Goal: Task Accomplishment & Management: Use online tool/utility

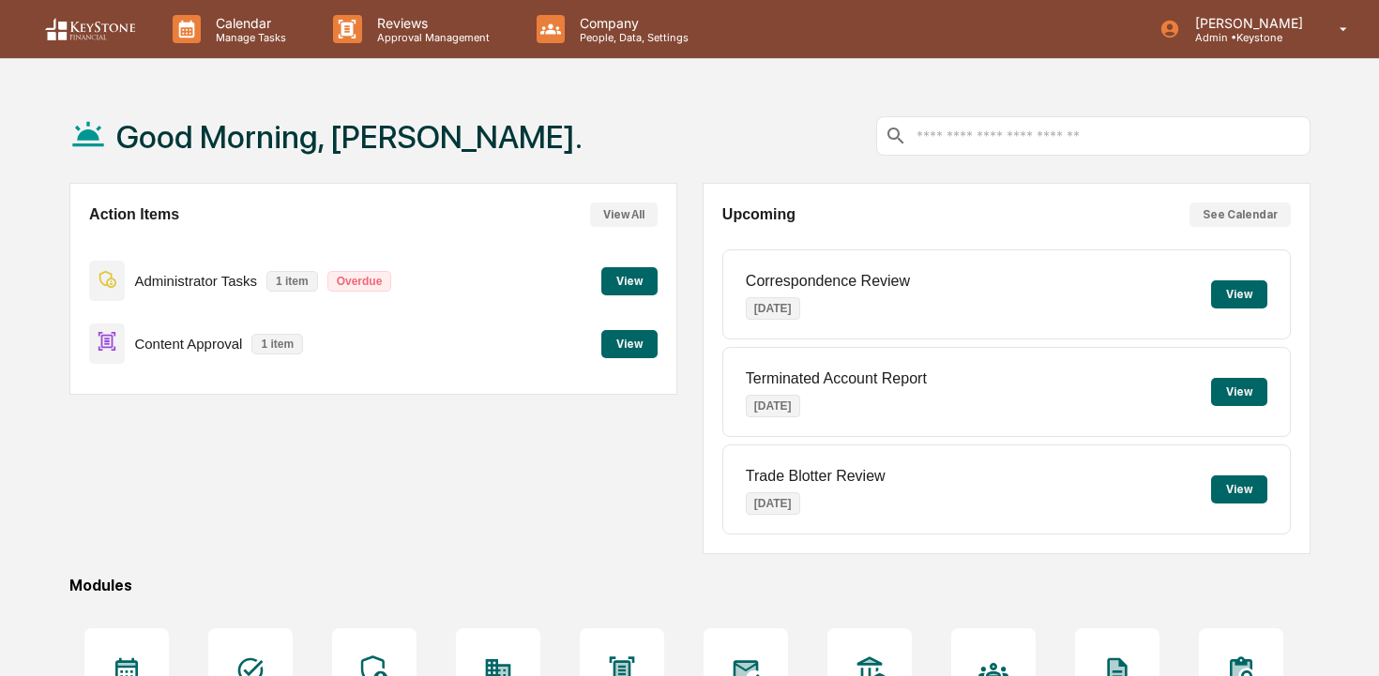
click at [615, 357] on button "View" at bounding box center [629, 344] width 56 height 28
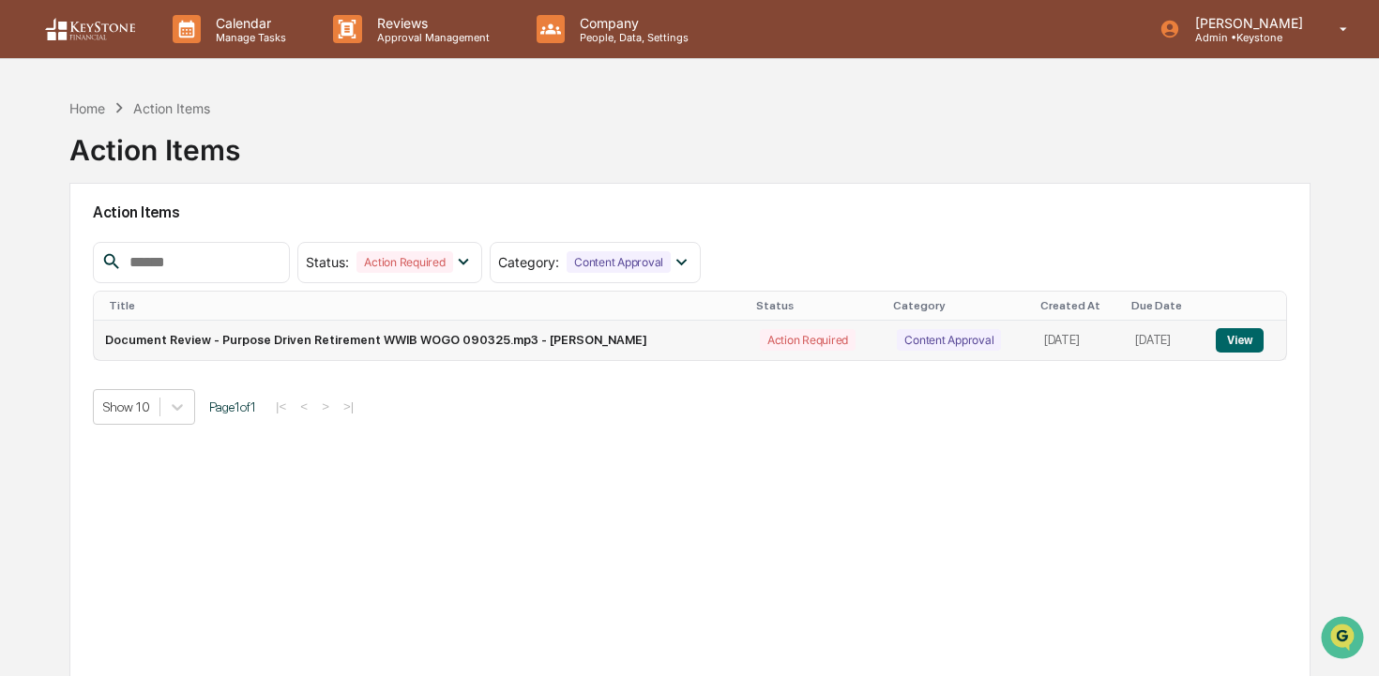
click at [1226, 339] on button "View" at bounding box center [1240, 340] width 48 height 24
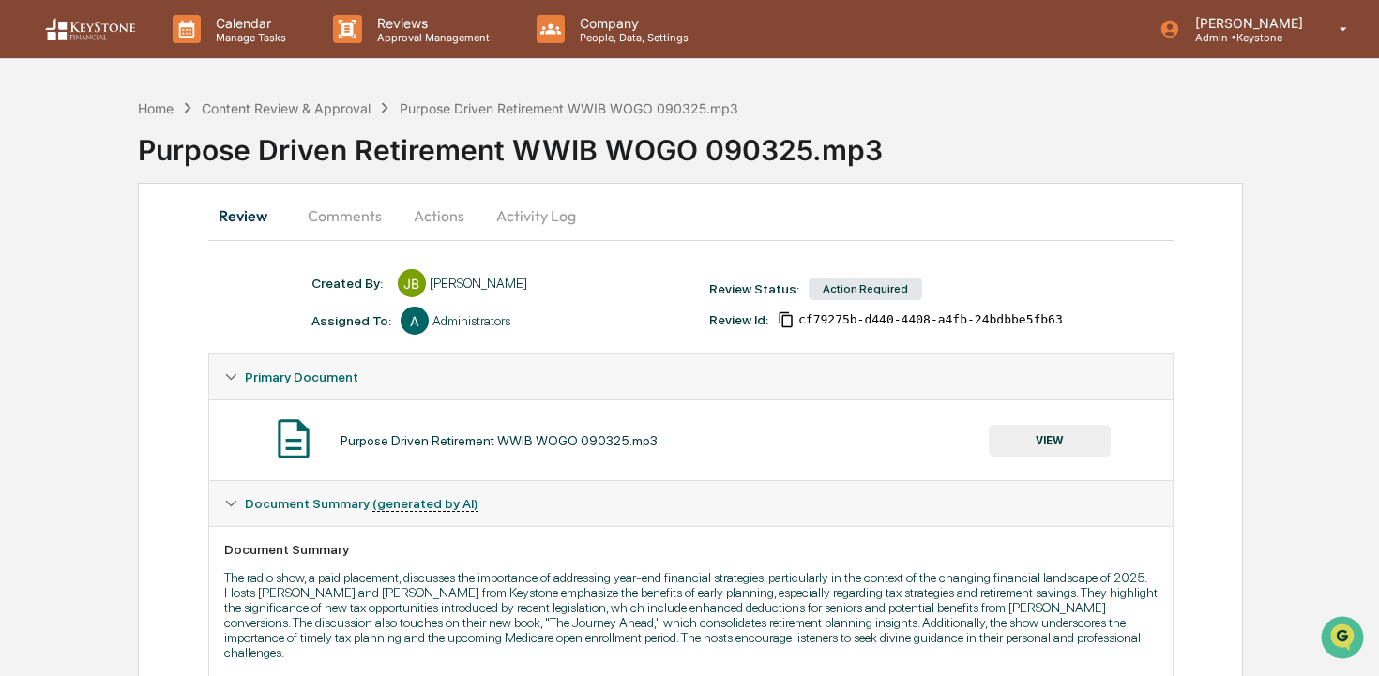
click at [350, 212] on button "Comments" at bounding box center [345, 215] width 104 height 45
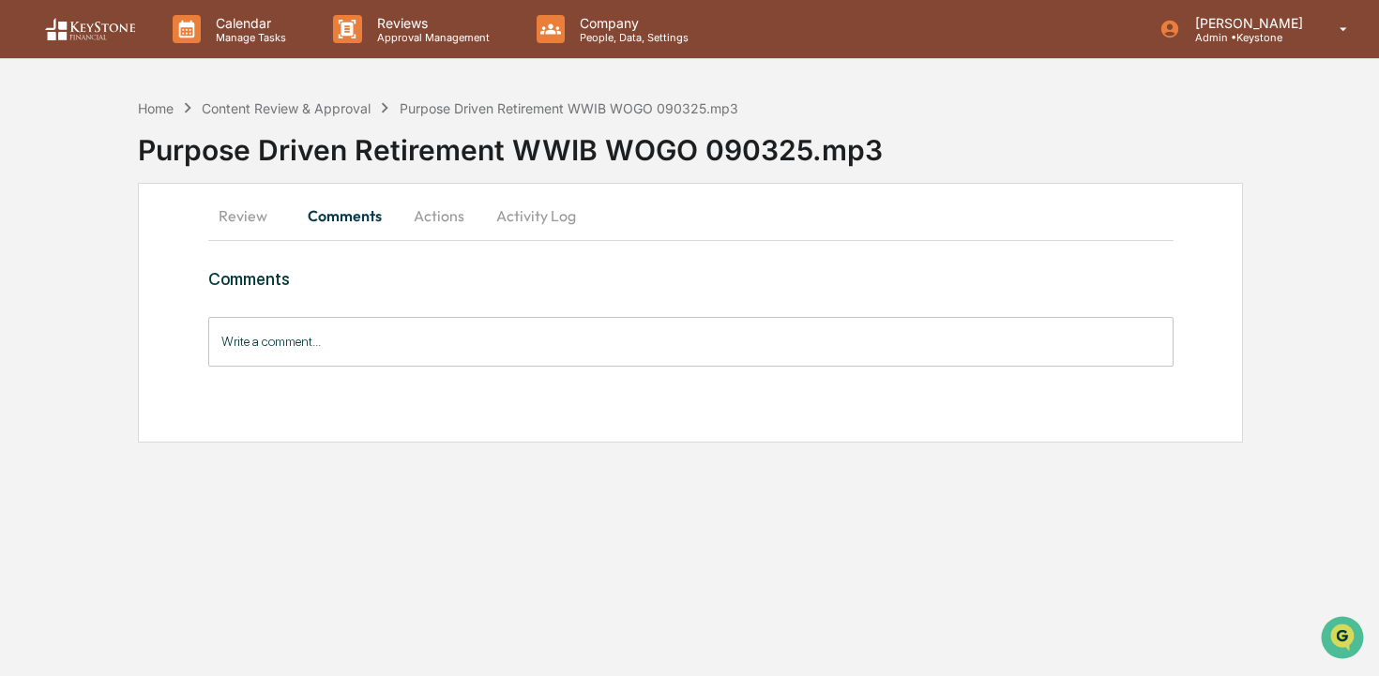
click at [440, 218] on button "Actions" at bounding box center [439, 215] width 84 height 45
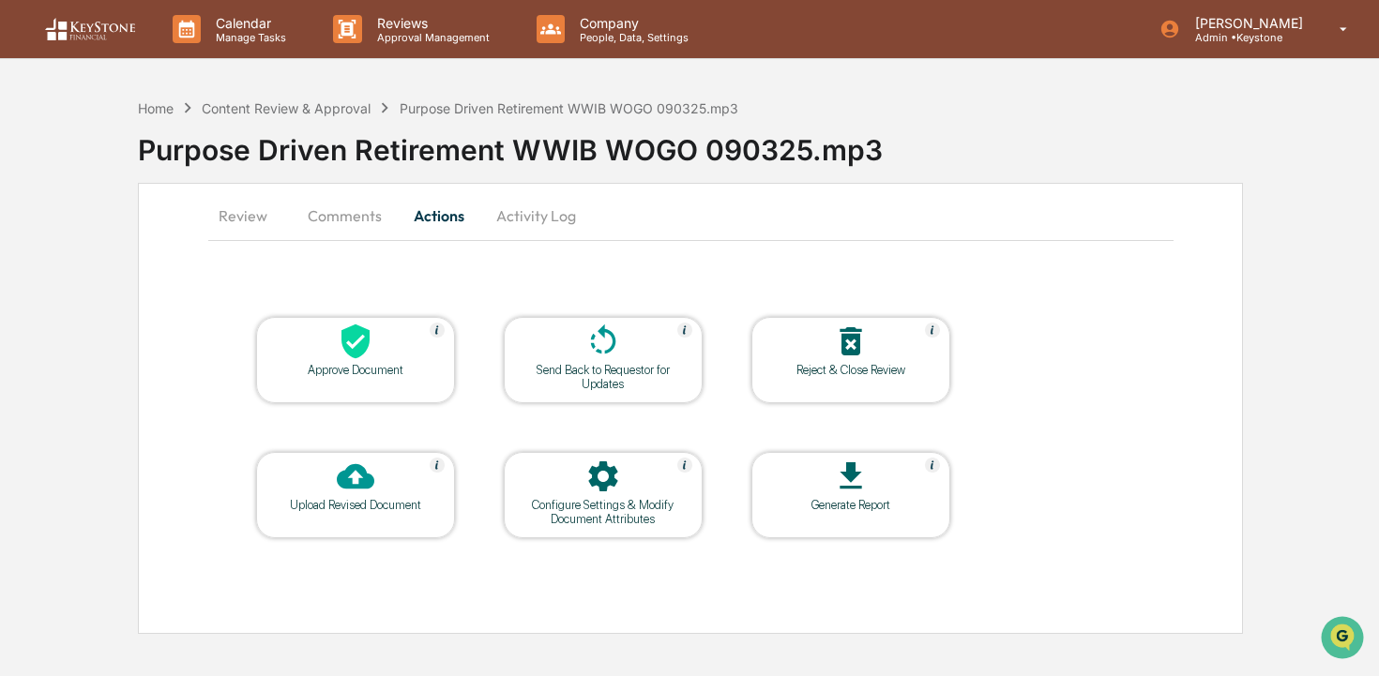
click at [372, 356] on icon at bounding box center [356, 342] width 38 height 38
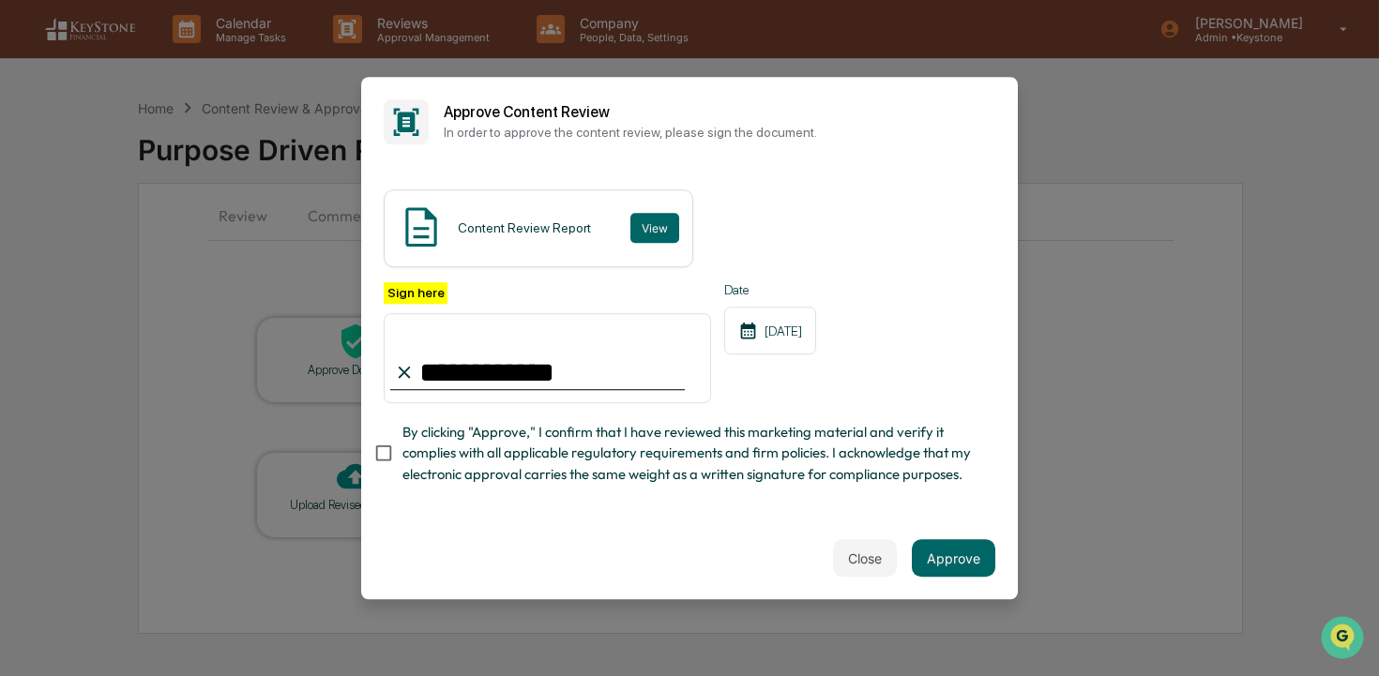
type input "**********"
click at [470, 449] on span "By clicking "Approve," I confirm that I have reviewed this marketing material a…" at bounding box center [691, 453] width 578 height 63
click at [976, 559] on button "Approve" at bounding box center [953, 558] width 83 height 38
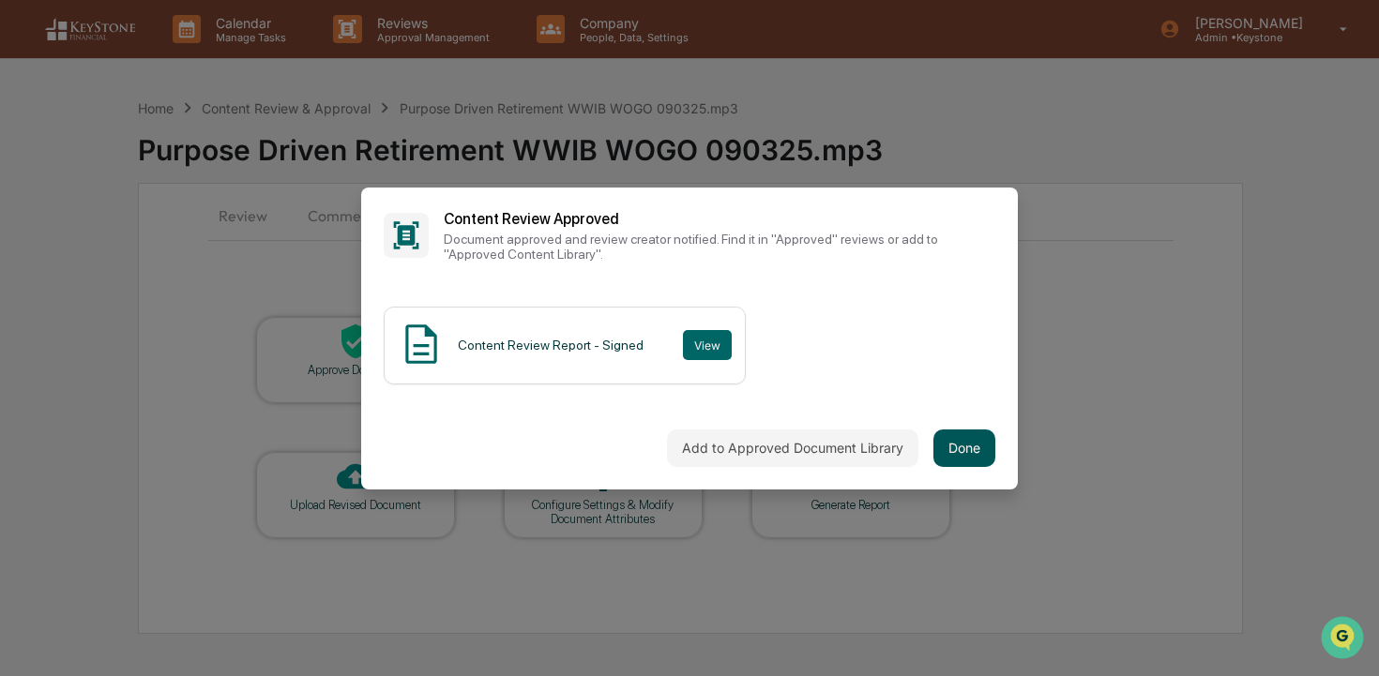
click at [984, 458] on button "Done" at bounding box center [964, 449] width 62 height 38
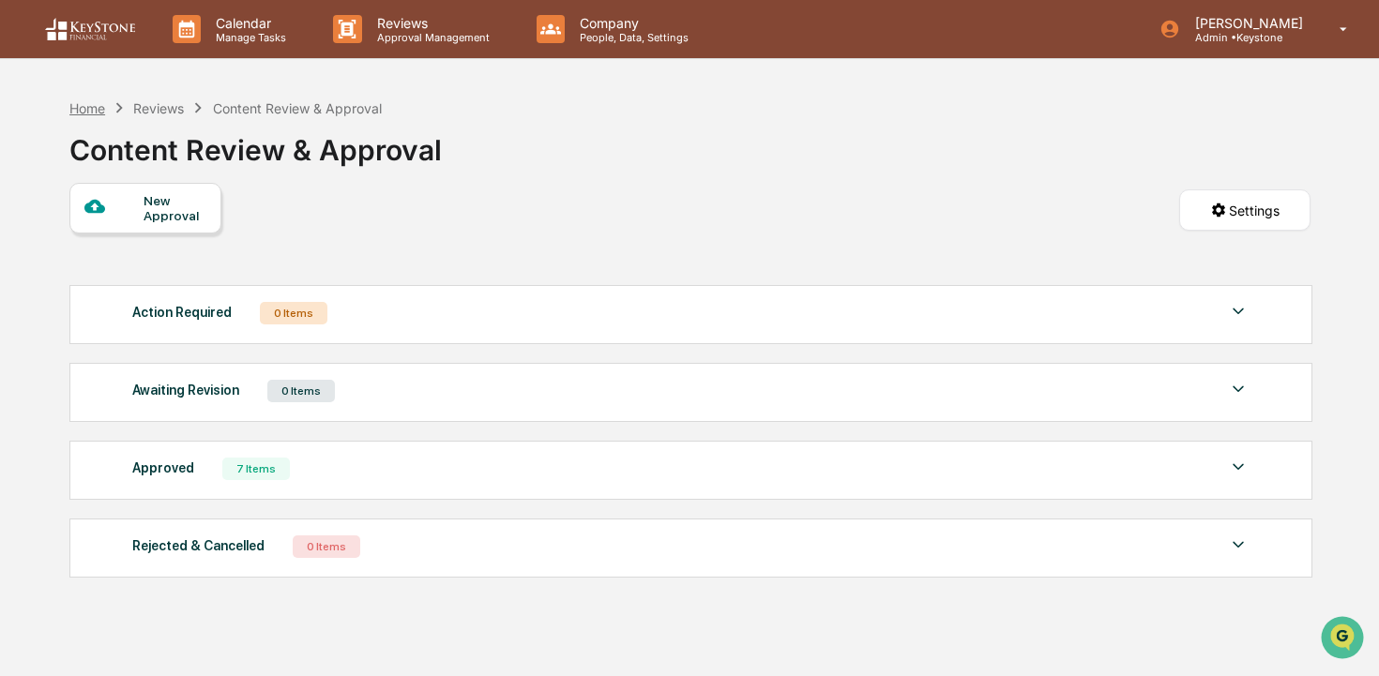
click at [94, 100] on div "Home" at bounding box center [87, 108] width 36 height 16
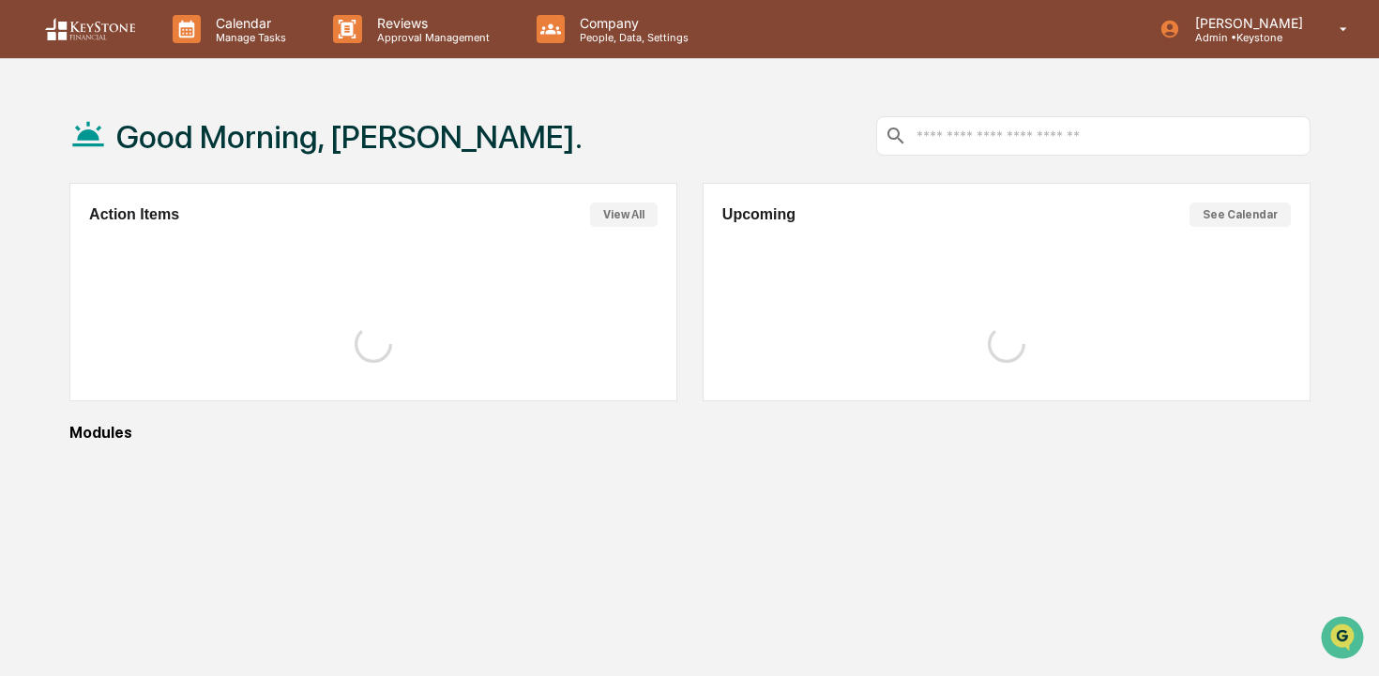
click at [94, 102] on div "Good Morning, [PERSON_NAME]." at bounding box center [325, 136] width 513 height 94
